Goal: Use online tool/utility: Utilize a website feature to perform a specific function

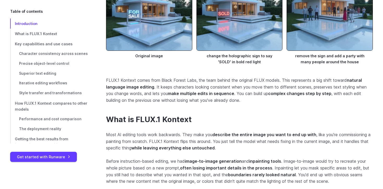
scroll to position [531, 0]
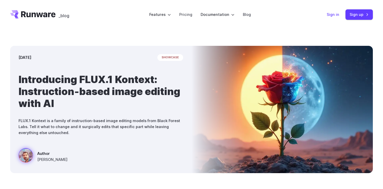
click at [334, 13] on link "Sign in" at bounding box center [333, 14] width 13 height 6
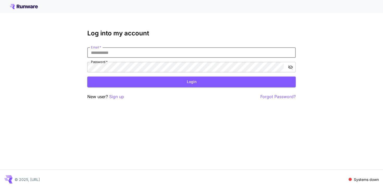
click at [176, 54] on input "Email   *" at bounding box center [191, 52] width 209 height 10
click at [0, 189] on com-1password-button at bounding box center [0, 189] width 0 height 0
type input "**********"
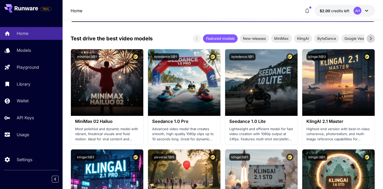
scroll to position [139, 0]
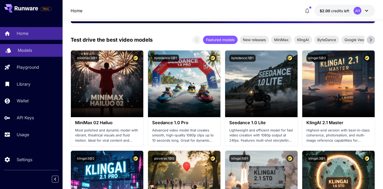
click at [33, 46] on link "Models" at bounding box center [31, 50] width 63 height 13
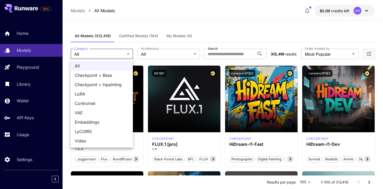
click at [155, 56] on div at bounding box center [191, 94] width 383 height 189
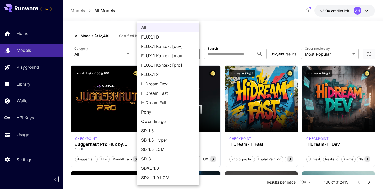
click at [245, 45] on div at bounding box center [191, 94] width 383 height 189
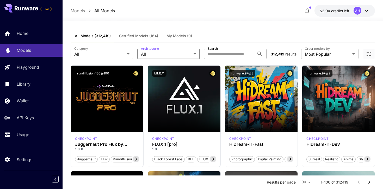
click at [236, 54] on input "Search" at bounding box center [229, 54] width 51 height 10
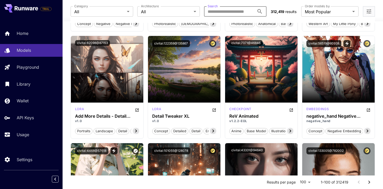
scroll to position [883, 0]
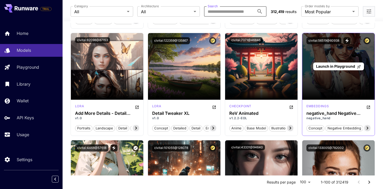
click at [325, 71] on div "Launch in Playground" at bounding box center [338, 66] width 72 height 67
click at [334, 68] on span "Launch in Playground" at bounding box center [335, 66] width 39 height 4
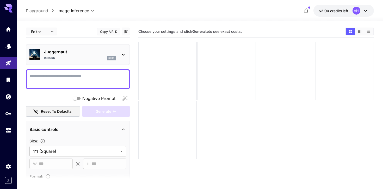
click at [102, 76] on textarea "Negative Prompt" at bounding box center [77, 79] width 97 height 13
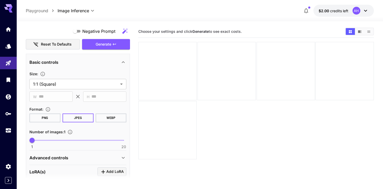
scroll to position [236, 0]
type textarea "**********"
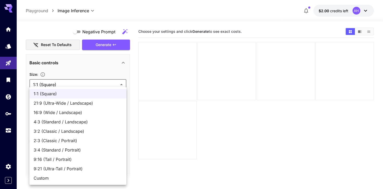
click at [100, 81] on body "**********" at bounding box center [191, 115] width 383 height 230
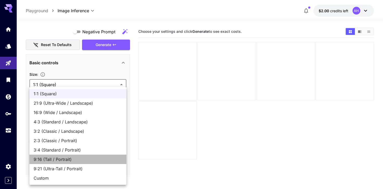
click at [74, 163] on li "9:16 (Tall / Portrait)" at bounding box center [77, 159] width 97 height 9
type input "**********"
type input "***"
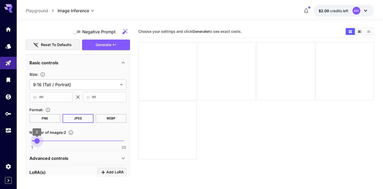
type input "*"
drag, startPoint x: 32, startPoint y: 143, endPoint x: 44, endPoint y: 144, distance: 12.1
click at [44, 144] on span "3" at bounding box center [41, 140] width 5 height 5
click at [71, 161] on div "Advanced controls" at bounding box center [74, 158] width 91 height 6
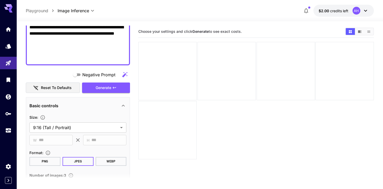
scroll to position [174, 0]
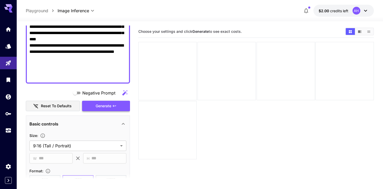
click at [118, 108] on button "Generate" at bounding box center [106, 106] width 48 height 11
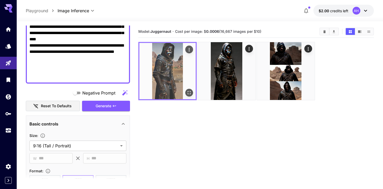
click at [177, 74] on img at bounding box center [167, 71] width 56 height 56
click at [190, 95] on icon "Open in fullscreen" at bounding box center [189, 92] width 5 height 5
